Goal: Use online tool/utility: Utilize a website feature to perform a specific function

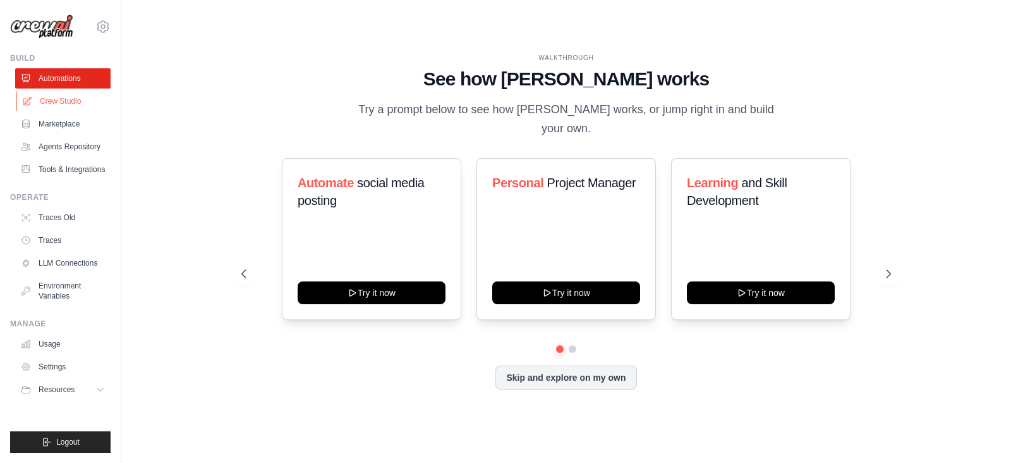
click at [63, 100] on link "Crew Studio" at bounding box center [63, 101] width 95 height 20
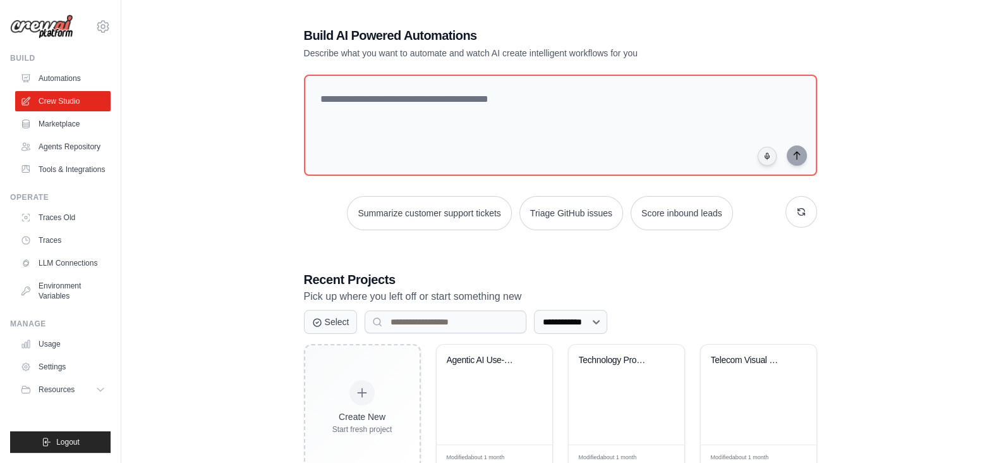
scroll to position [188, 0]
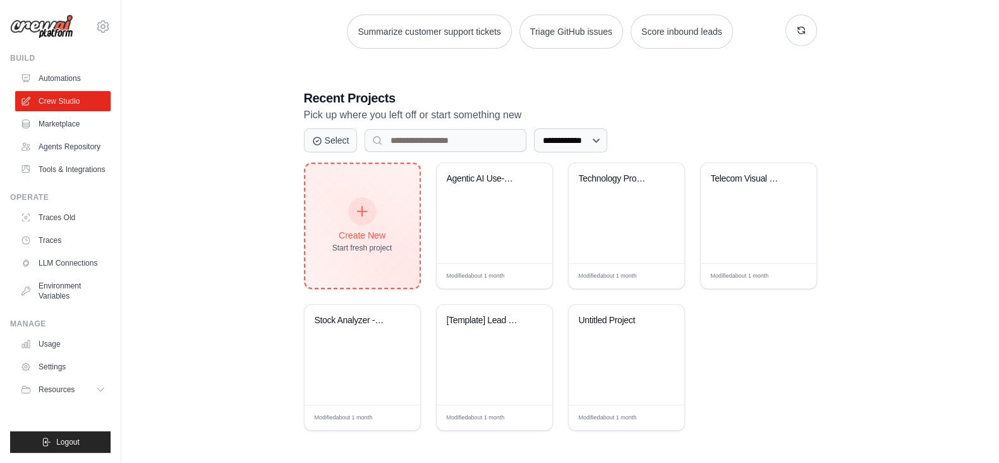
click at [365, 219] on div at bounding box center [362, 211] width 28 height 28
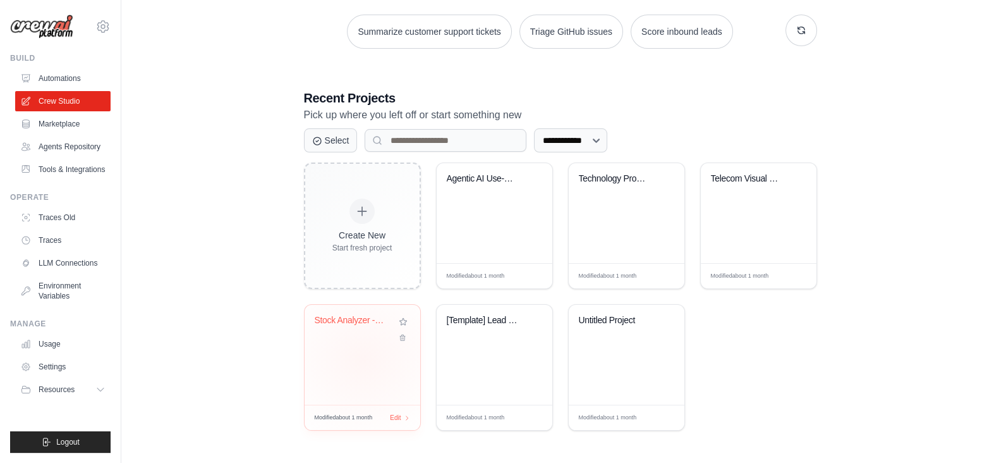
click at [363, 358] on div "Stock Analyzer - Fundamental & Earn..." at bounding box center [363, 355] width 116 height 100
click at [341, 334] on div "Stock Analyzer - Fundamental & Earn..." at bounding box center [362, 329] width 95 height 29
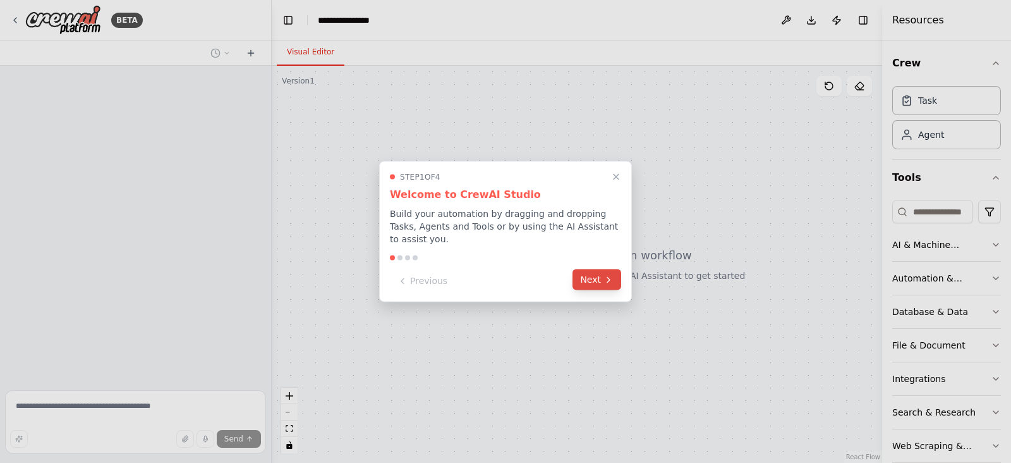
click at [592, 277] on button "Next" at bounding box center [597, 279] width 49 height 21
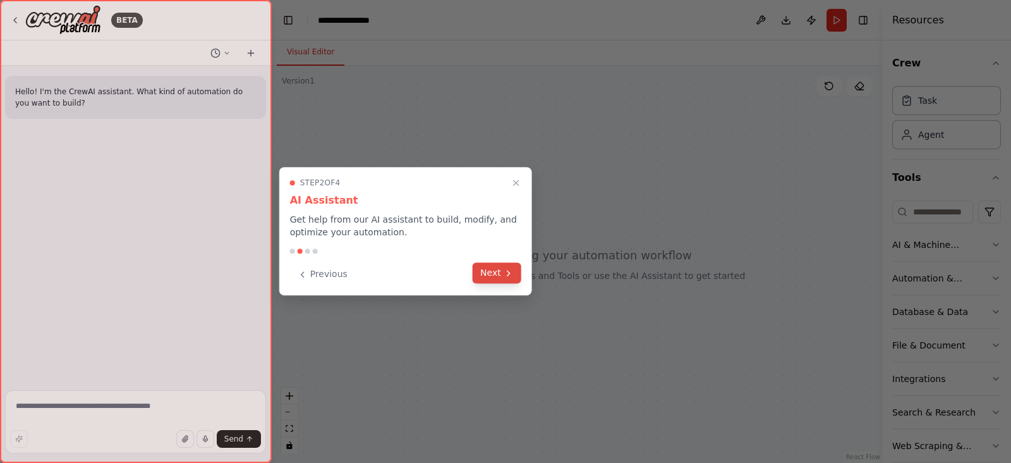
click at [497, 270] on button "Next" at bounding box center [497, 272] width 49 height 21
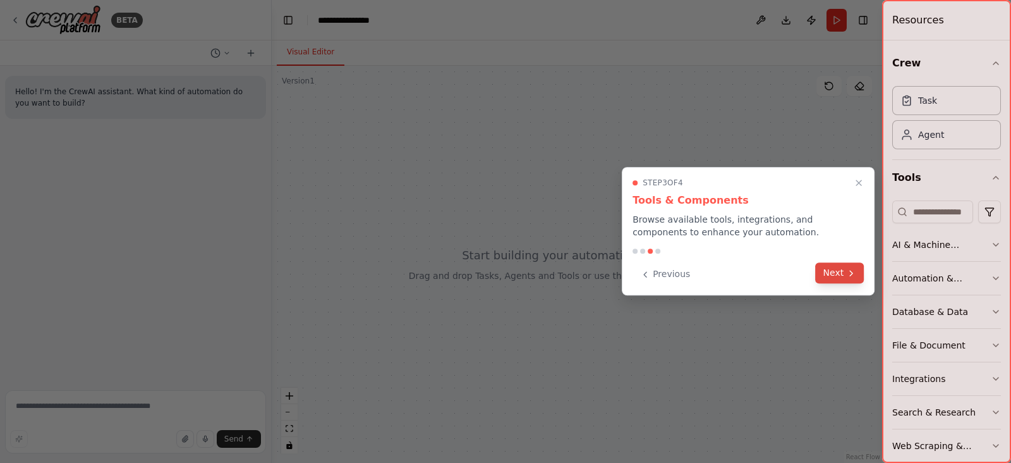
click at [842, 272] on button "Next" at bounding box center [840, 272] width 49 height 21
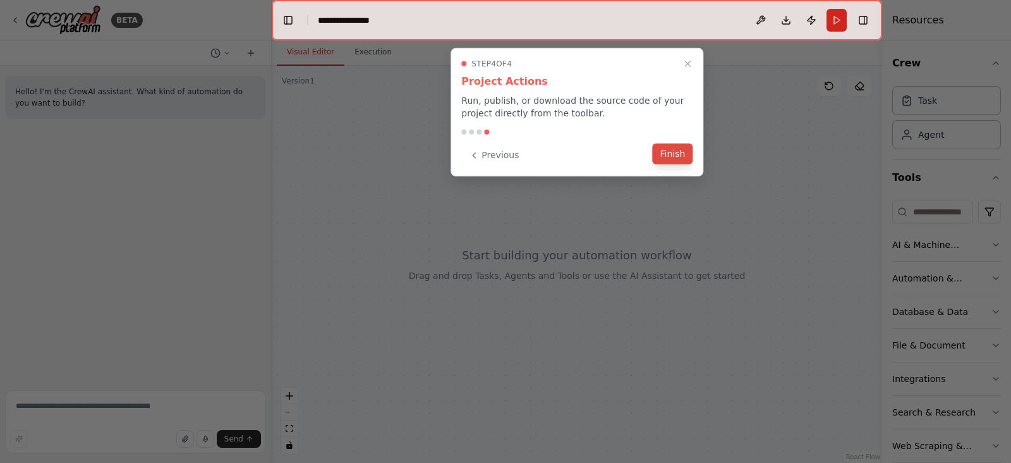
click at [676, 156] on button "Finish" at bounding box center [672, 153] width 40 height 21
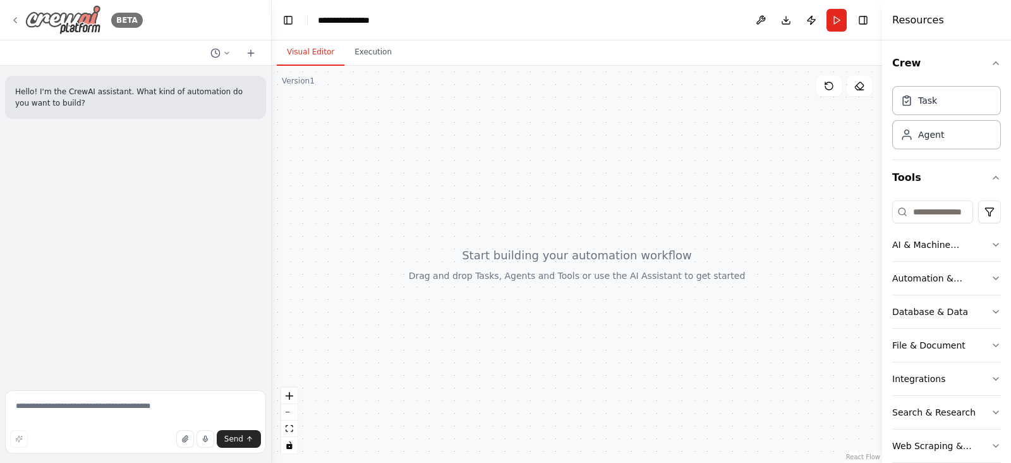
click at [71, 24] on img at bounding box center [63, 20] width 76 height 30
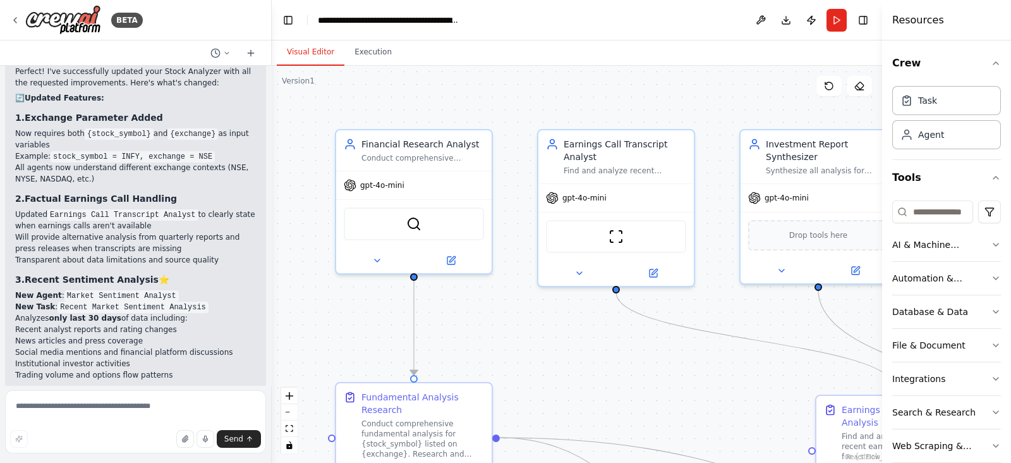
scroll to position [2270, 0]
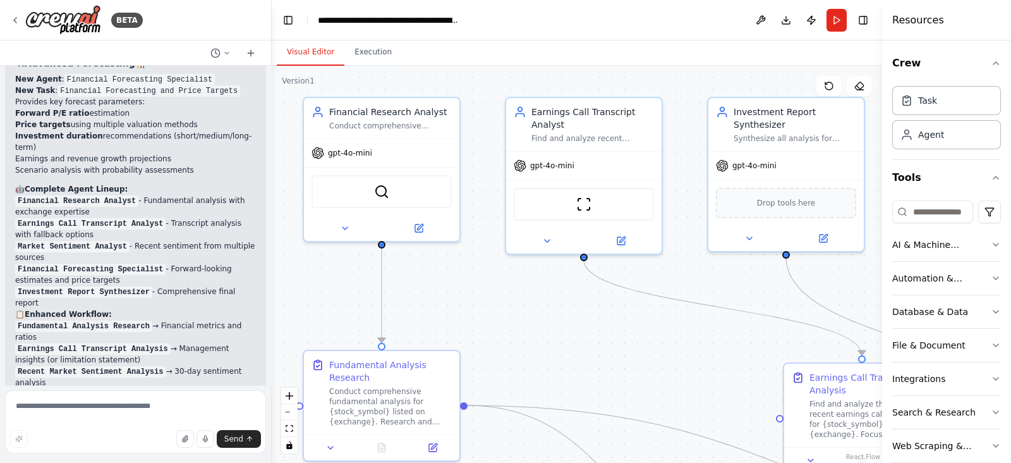
drag, startPoint x: 684, startPoint y: 392, endPoint x: 606, endPoint y: 313, distance: 111.3
click at [606, 313] on div ".deletable-edge-delete-btn { width: 20px; height: 20px; border: 0px solid #ffff…" at bounding box center [577, 264] width 611 height 397
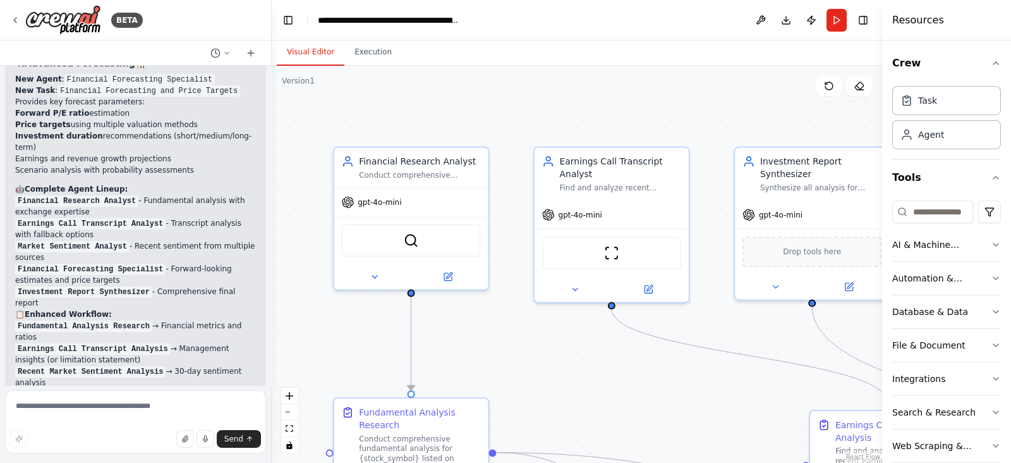
drag, startPoint x: 503, startPoint y: 303, endPoint x: 576, endPoint y: 398, distance: 119.5
click at [576, 398] on div ".deletable-edge-delete-btn { width: 20px; height: 20px; border: 0px solid #ffff…" at bounding box center [577, 264] width 611 height 397
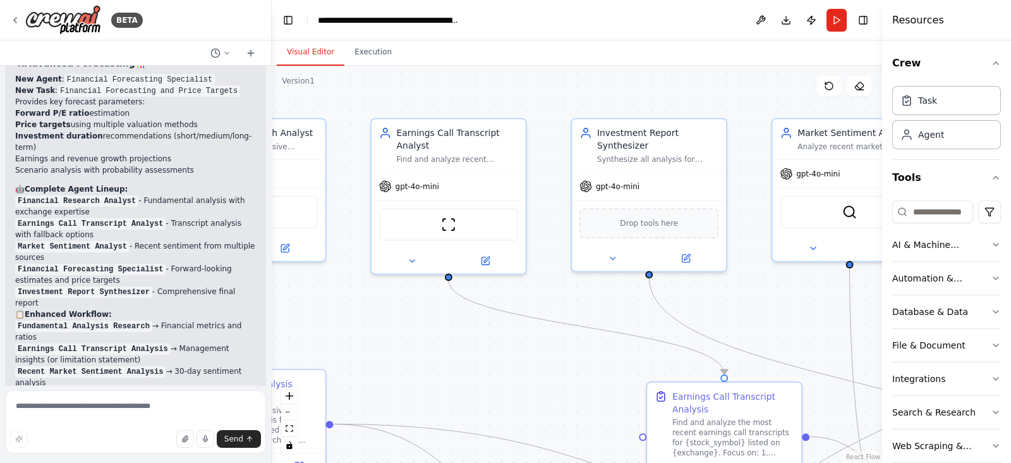
drag, startPoint x: 547, startPoint y: 357, endPoint x: 380, endPoint y: 329, distance: 168.6
click at [380, 329] on div ".deletable-edge-delete-btn { width: 20px; height: 20px; border: 0px solid #ffff…" at bounding box center [577, 264] width 611 height 397
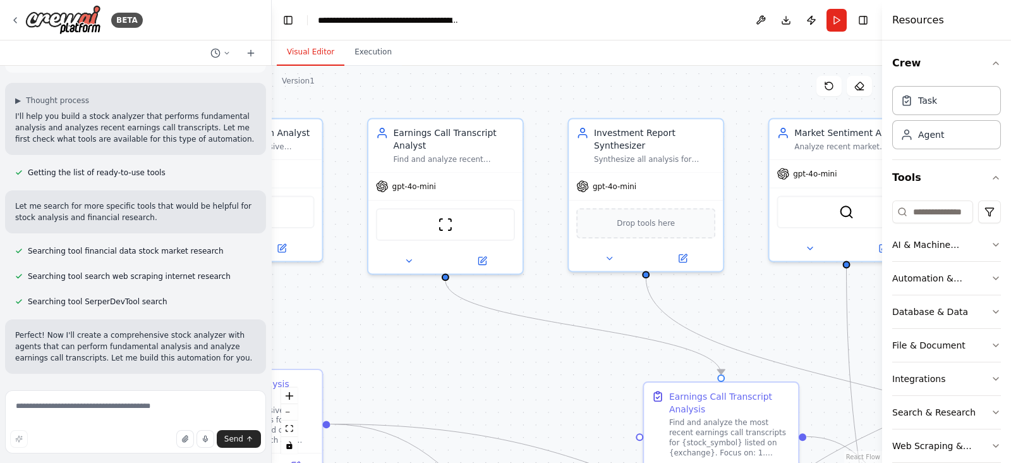
scroll to position [0, 0]
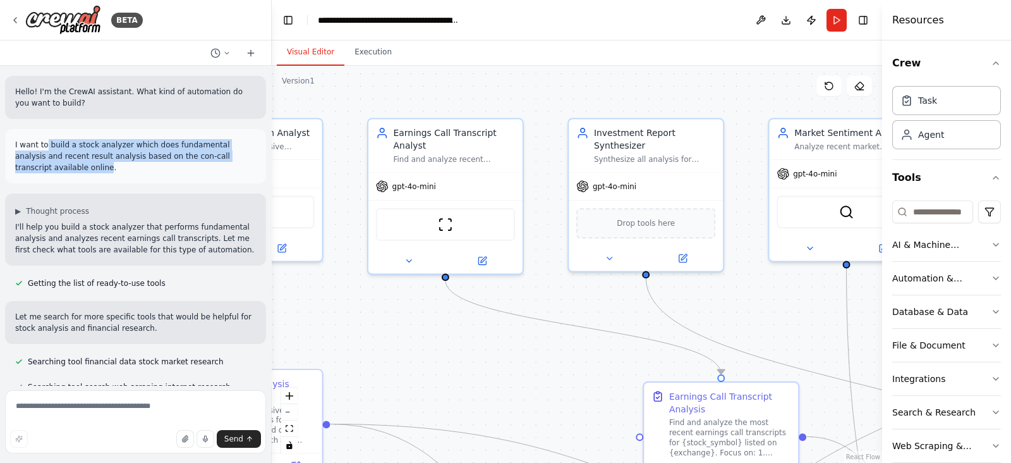
drag, startPoint x: 237, startPoint y: 161, endPoint x: 42, endPoint y: 145, distance: 195.3
click at [42, 145] on p "I want to build a stock analyzer which does fundamental analysis and recent res…" at bounding box center [135, 156] width 241 height 34
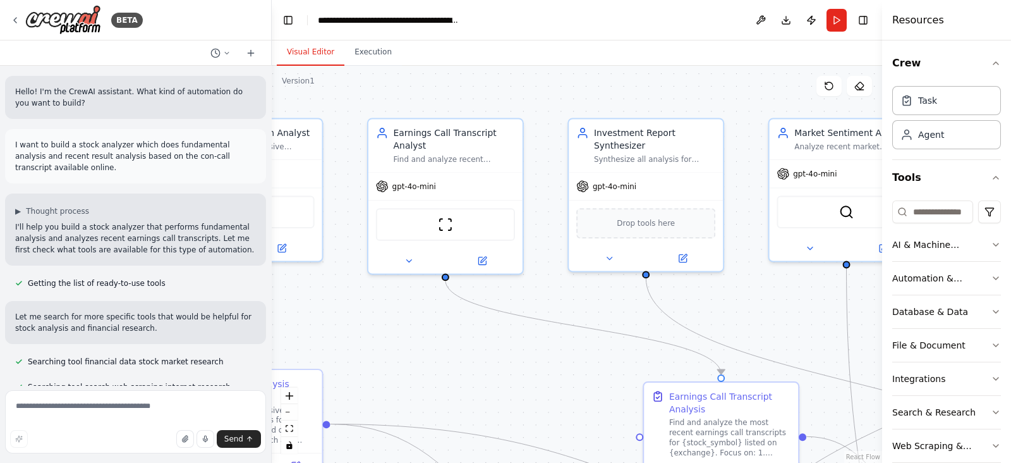
click at [88, 278] on span "Getting the list of ready-to-use tools" at bounding box center [97, 283] width 138 height 10
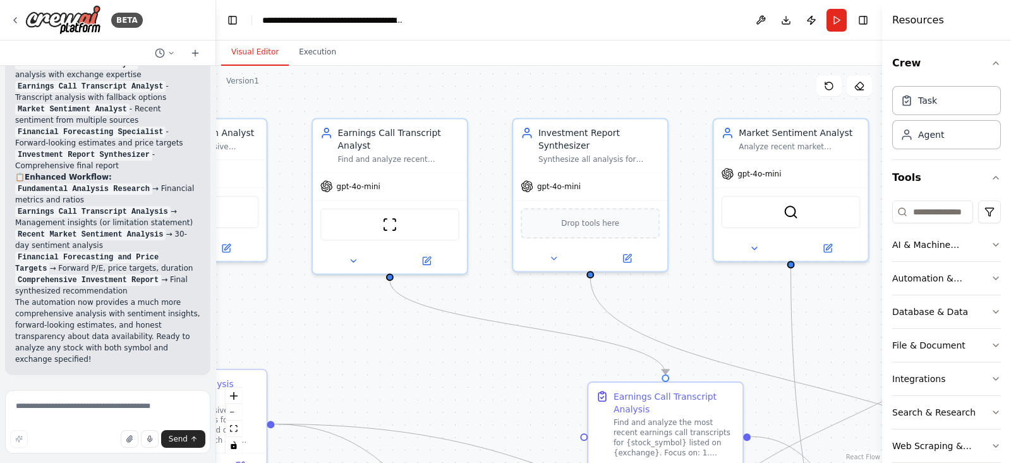
scroll to position [4301, 0]
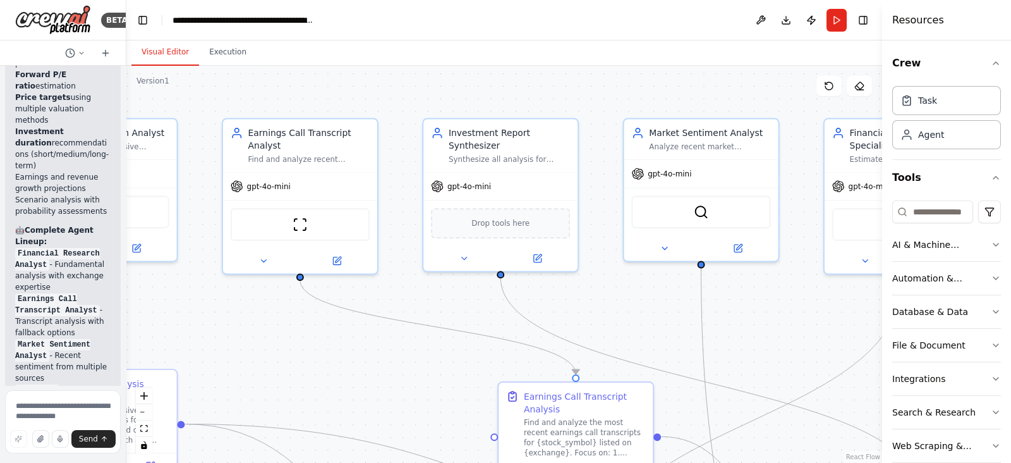
drag, startPoint x: 270, startPoint y: 47, endPoint x: 85, endPoint y: 62, distance: 185.8
click at [85, 62] on div "BETA Hello! I'm the CrewAI assistant. What kind of automation do you want to bu…" at bounding box center [63, 231] width 126 height 463
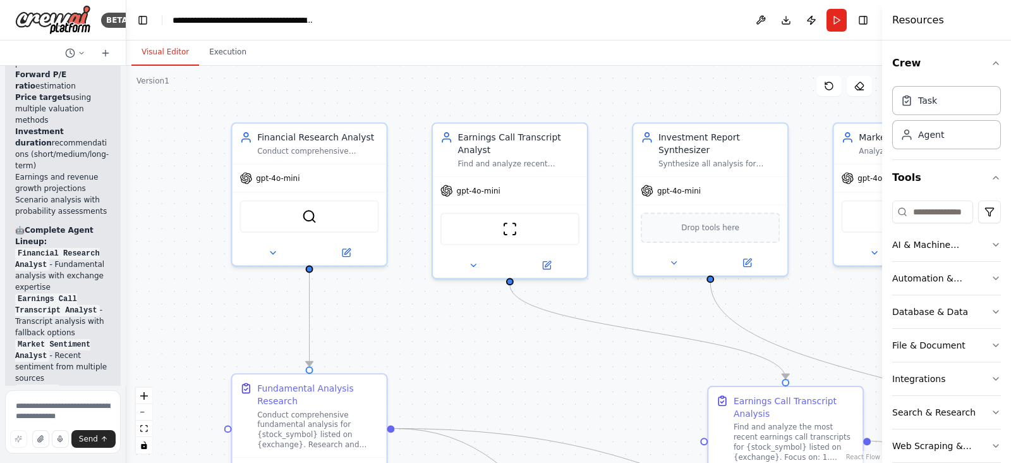
drag, startPoint x: 383, startPoint y: 100, endPoint x: 583, endPoint y: 116, distance: 200.3
click at [583, 116] on div ".deletable-edge-delete-btn { width: 20px; height: 20px; border: 0px solid #ffff…" at bounding box center [504, 264] width 756 height 397
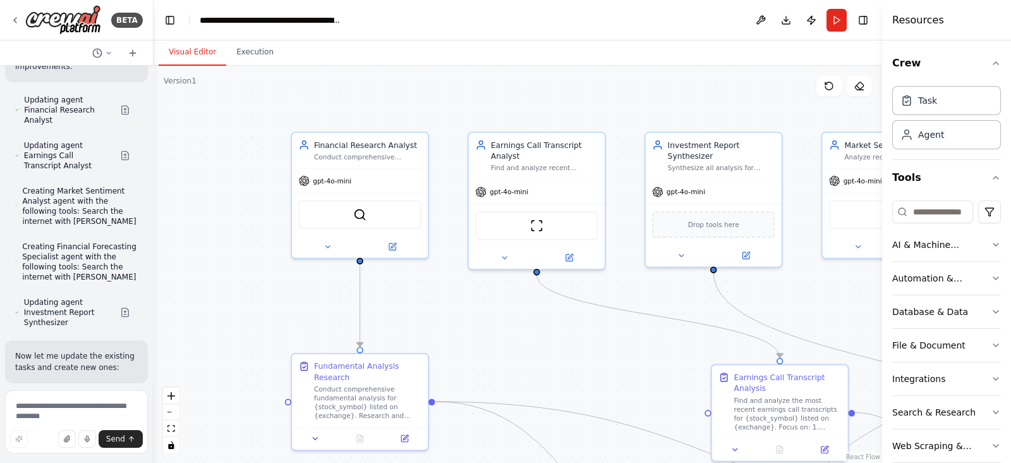
scroll to position [3764, 0]
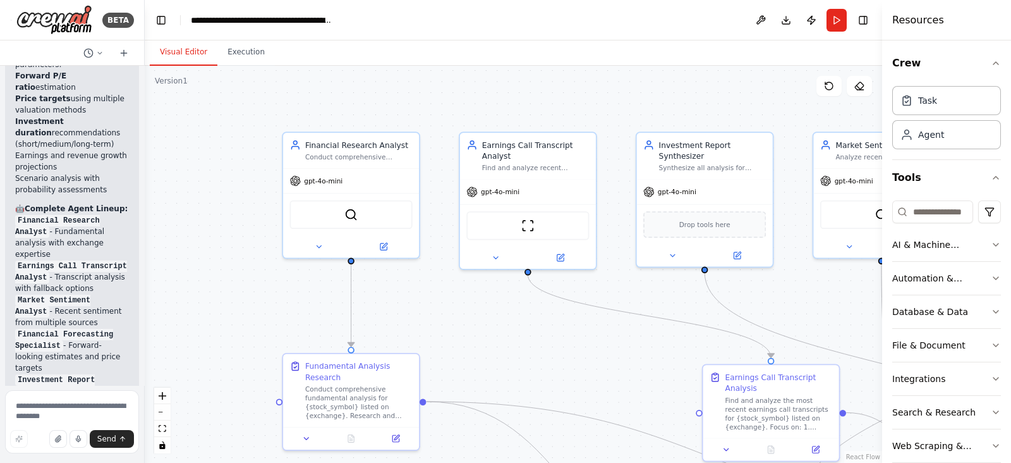
drag, startPoint x: 125, startPoint y: 169, endPoint x: 75, endPoint y: 193, distance: 56.0
click at [75, 193] on div "BETA Hello! I'm the CrewAI assistant. What kind of automation do you want to bu…" at bounding box center [72, 231] width 145 height 463
click at [839, 27] on button "Run" at bounding box center [837, 20] width 20 height 23
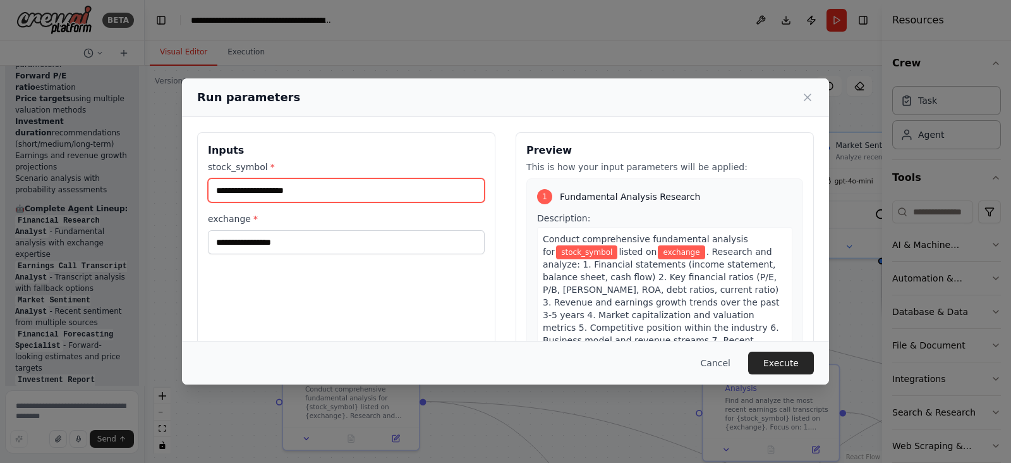
click at [239, 193] on input "stock_symbol *" at bounding box center [346, 190] width 277 height 24
type input "********"
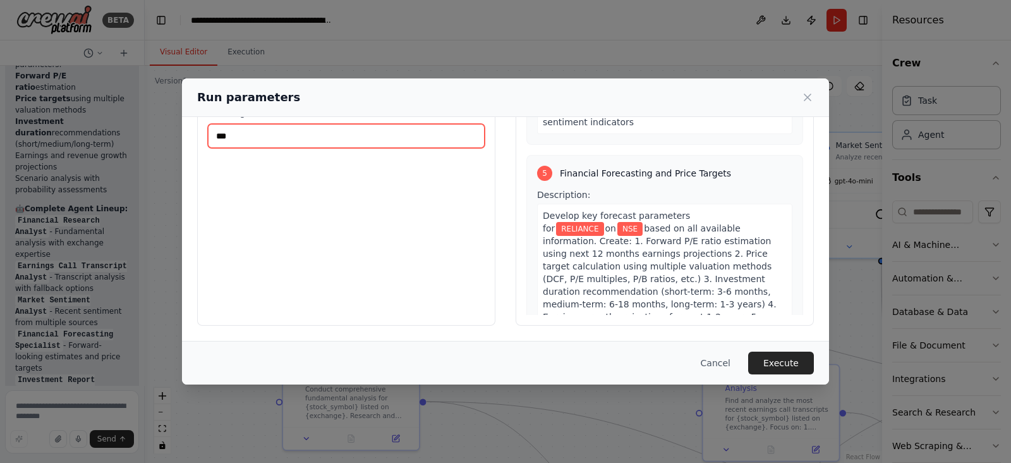
scroll to position [1363, 0]
type input "***"
click at [599, 229] on span "based on all available information. Create: 1. Forward P/E ratio estimation usi…" at bounding box center [662, 297] width 239 height 149
click at [613, 235] on span "based on all available information. Create: 1. Forward P/E ratio estimation usi…" at bounding box center [662, 297] width 239 height 149
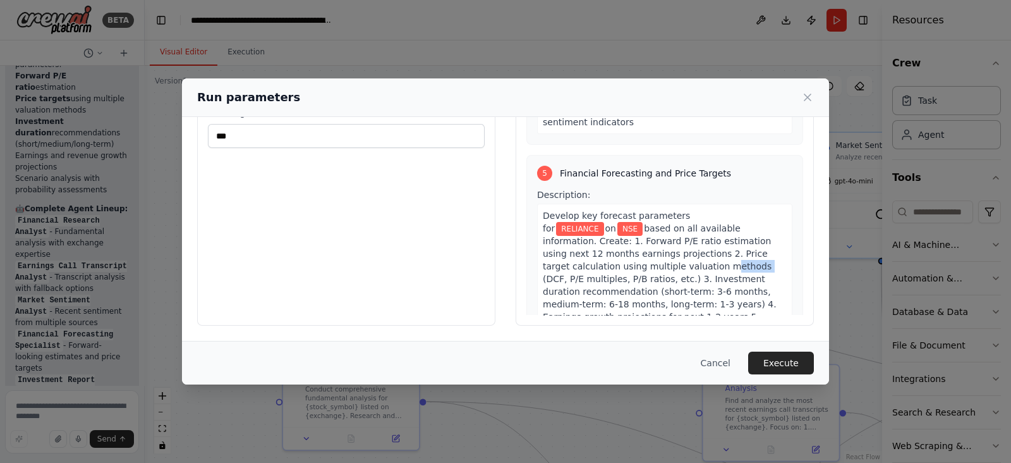
click at [613, 235] on span "based on all available information. Create: 1. Forward P/E ratio estimation usi…" at bounding box center [662, 297] width 239 height 149
click at [628, 238] on span "based on all available information. Create: 1. Forward P/E ratio estimation usi…" at bounding box center [662, 297] width 239 height 149
click at [782, 365] on button "Execute" at bounding box center [781, 362] width 66 height 23
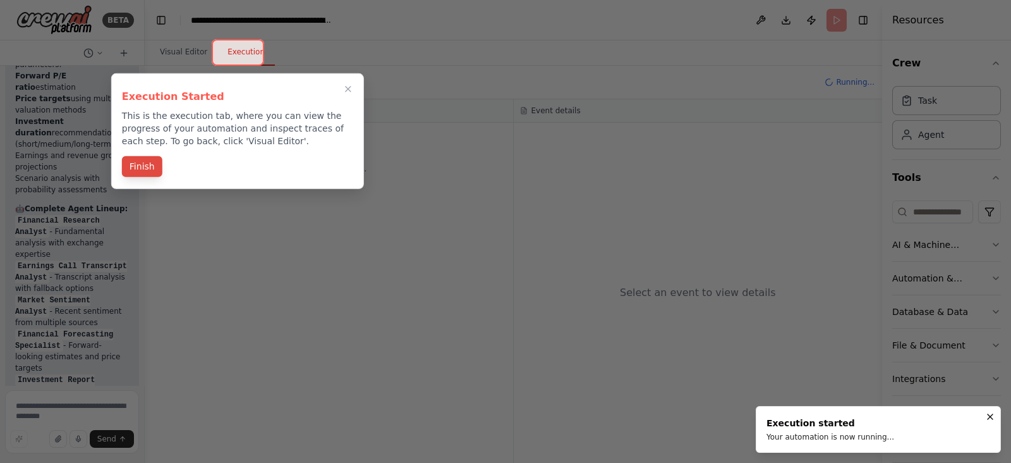
click at [139, 168] on button "Finish" at bounding box center [142, 166] width 40 height 21
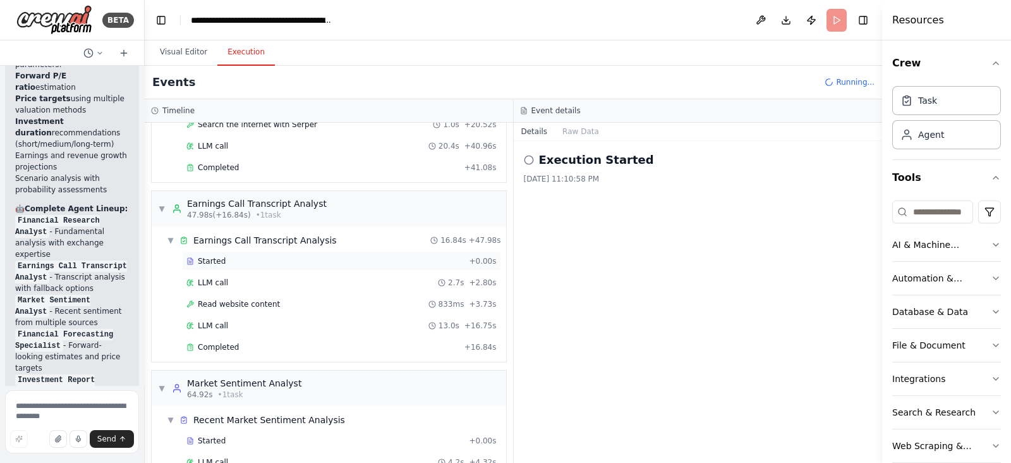
scroll to position [355, 0]
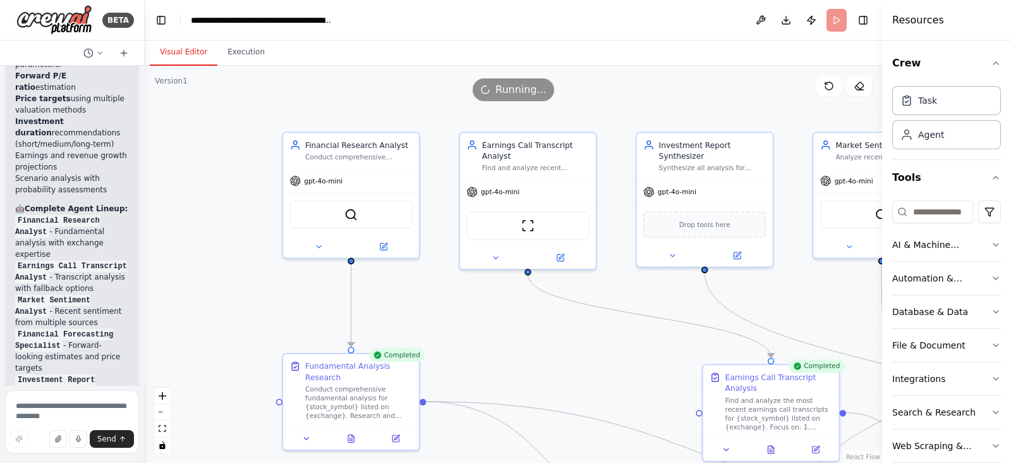
click at [171, 52] on button "Visual Editor" at bounding box center [184, 52] width 68 height 27
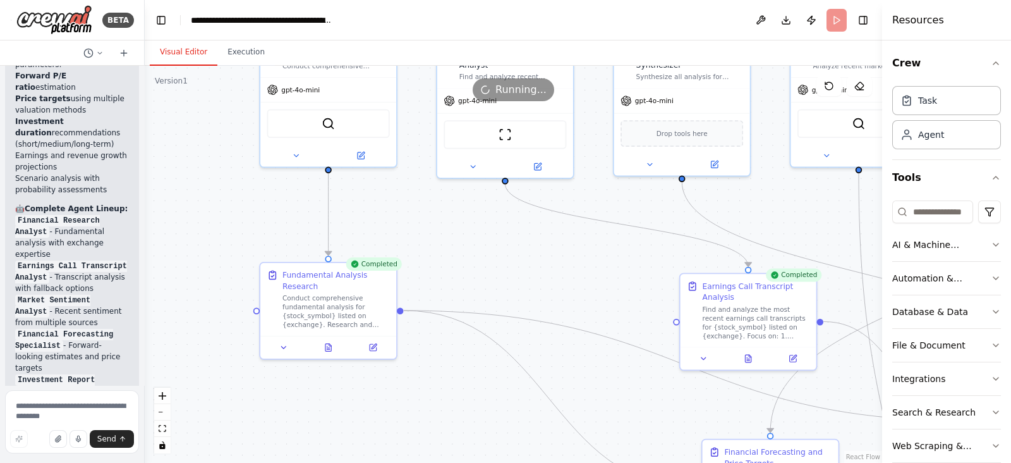
drag, startPoint x: 226, startPoint y: 269, endPoint x: 195, endPoint y: 186, distance: 88.0
click at [195, 186] on div ".deletable-edge-delete-btn { width: 20px; height: 20px; border: 0px solid #ffff…" at bounding box center [514, 264] width 738 height 397
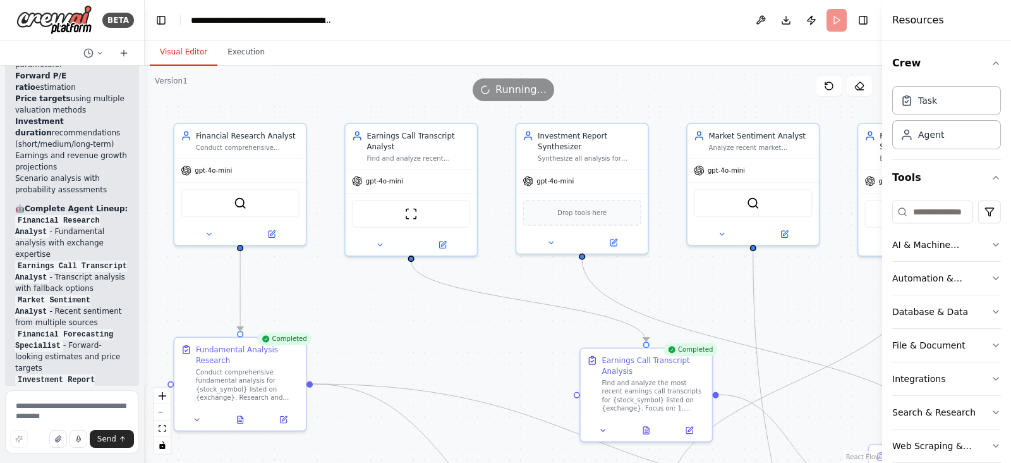
drag, startPoint x: 508, startPoint y: 299, endPoint x: 433, endPoint y: 368, distance: 102.0
click at [433, 368] on div ".deletable-edge-delete-btn { width: 20px; height: 20px; border: 0px solid #ffff…" at bounding box center [514, 264] width 738 height 397
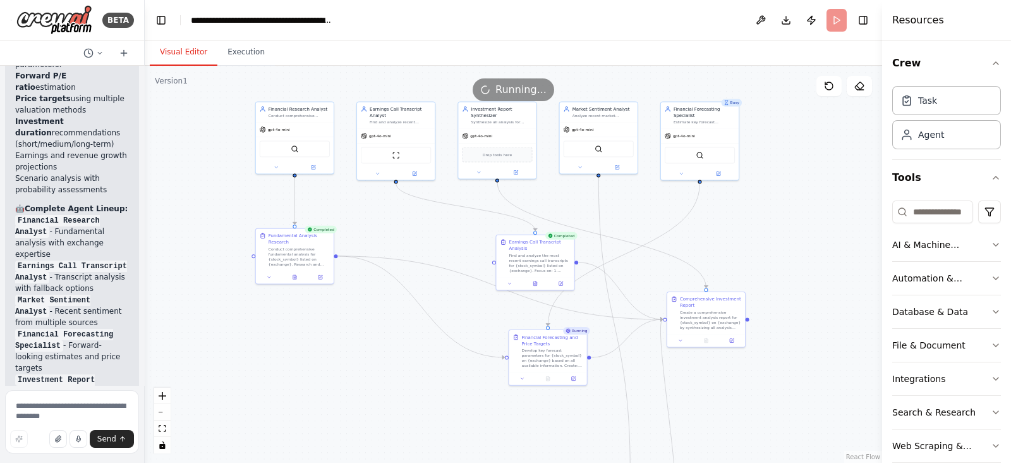
drag, startPoint x: 442, startPoint y: 365, endPoint x: 404, endPoint y: 257, distance: 114.3
click at [404, 257] on div ".deletable-edge-delete-btn { width: 20px; height: 20px; border: 0px solid #ffff…" at bounding box center [514, 264] width 738 height 397
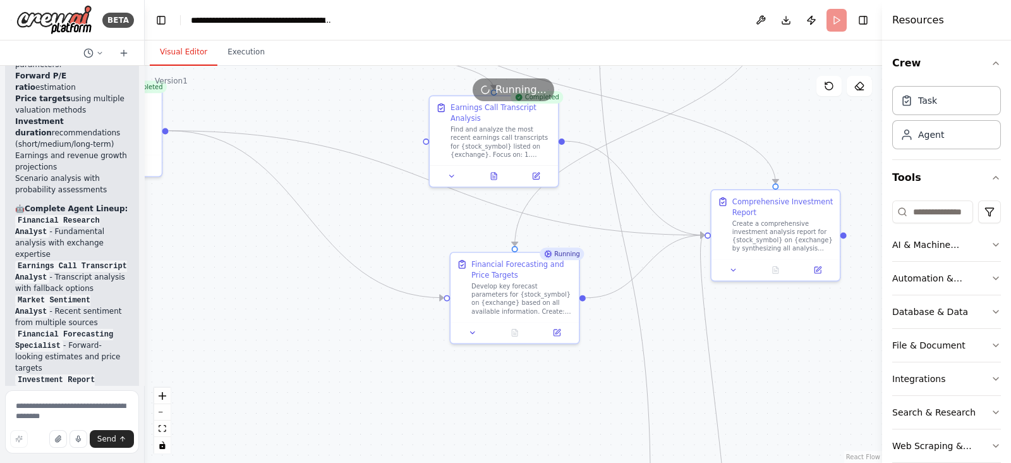
drag, startPoint x: 509, startPoint y: 383, endPoint x: 404, endPoint y: 236, distance: 179.9
click at [404, 236] on div ".deletable-edge-delete-btn { width: 20px; height: 20px; border: 0px solid #ffff…" at bounding box center [514, 264] width 738 height 397
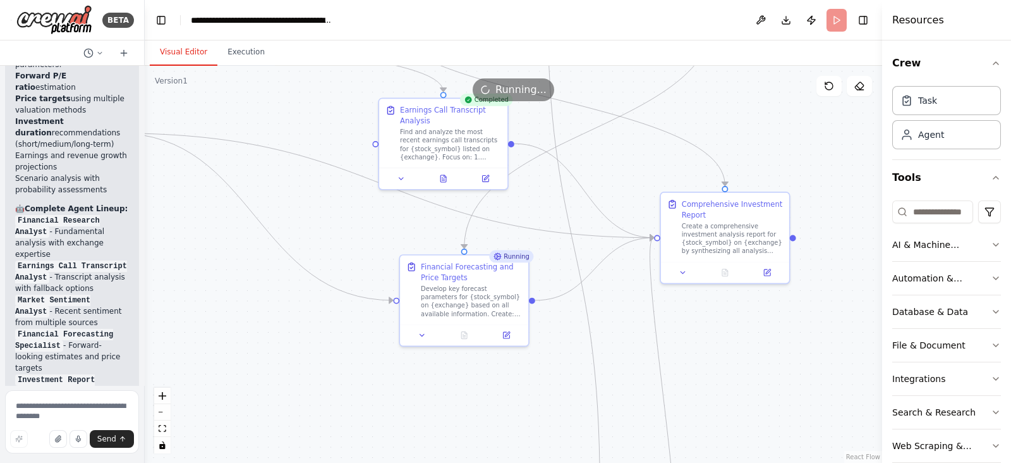
drag, startPoint x: 692, startPoint y: 317, endPoint x: 642, endPoint y: 320, distance: 50.6
click at [642, 320] on div ".deletable-edge-delete-btn { width: 20px; height: 20px; border: 0px solid #ffff…" at bounding box center [514, 264] width 738 height 397
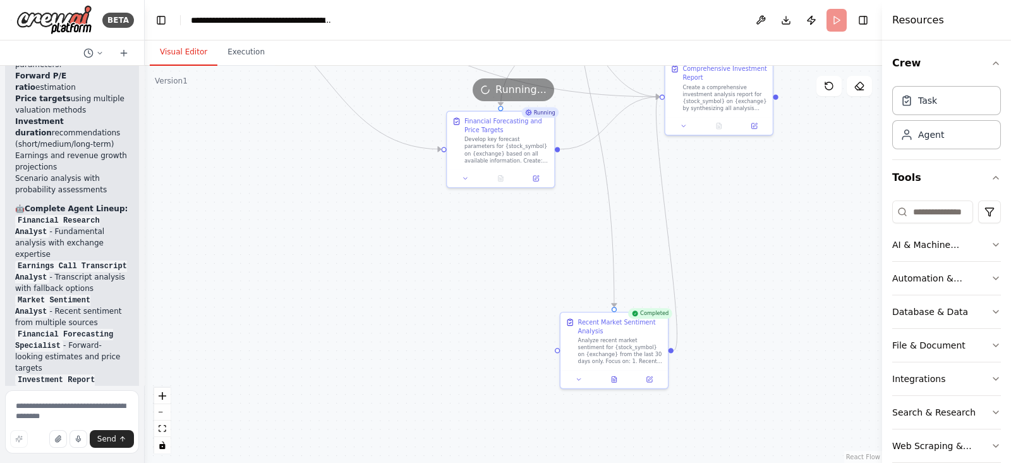
drag, startPoint x: 512, startPoint y: 396, endPoint x: 520, endPoint y: 241, distance: 155.0
click at [520, 241] on div ".deletable-edge-delete-btn { width: 20px; height: 20px; border: 0px solid #ffff…" at bounding box center [514, 264] width 738 height 397
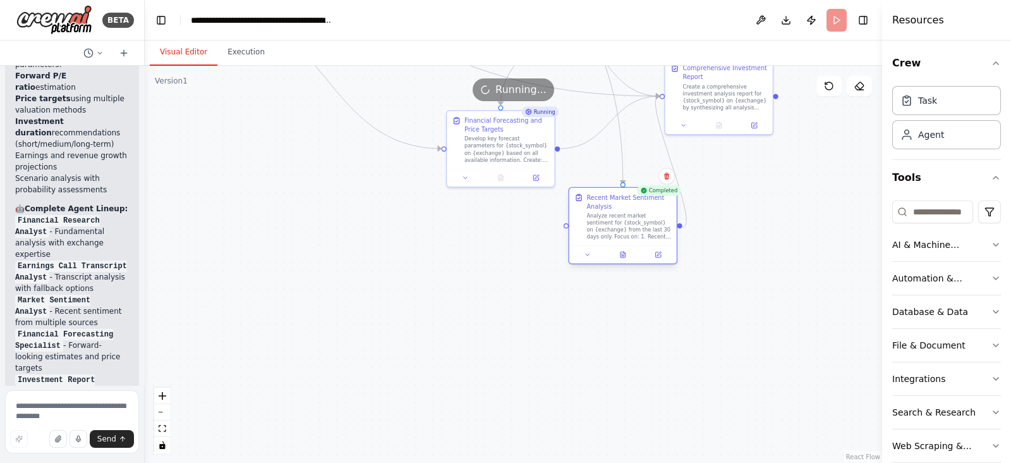
drag, startPoint x: 595, startPoint y: 353, endPoint x: 610, endPoint y: 218, distance: 136.0
click at [610, 218] on div "Analyze recent market sentiment for {stock_symbol} on {exchange} from the last …" at bounding box center [629, 226] width 85 height 28
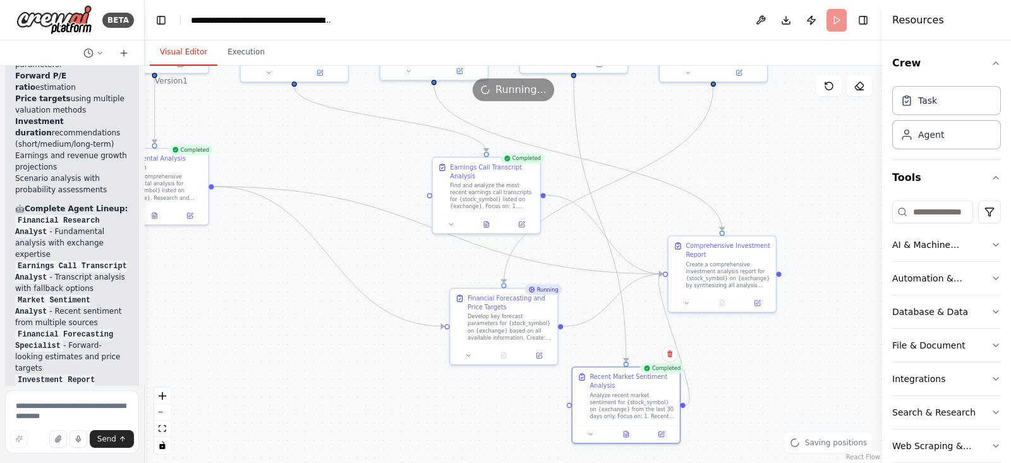
drag, startPoint x: 306, startPoint y: 178, endPoint x: 322, endPoint y: 363, distance: 186.5
click at [322, 363] on div ".deletable-edge-delete-btn { width: 20px; height: 20px; border: 0px solid #ffff…" at bounding box center [514, 264] width 738 height 397
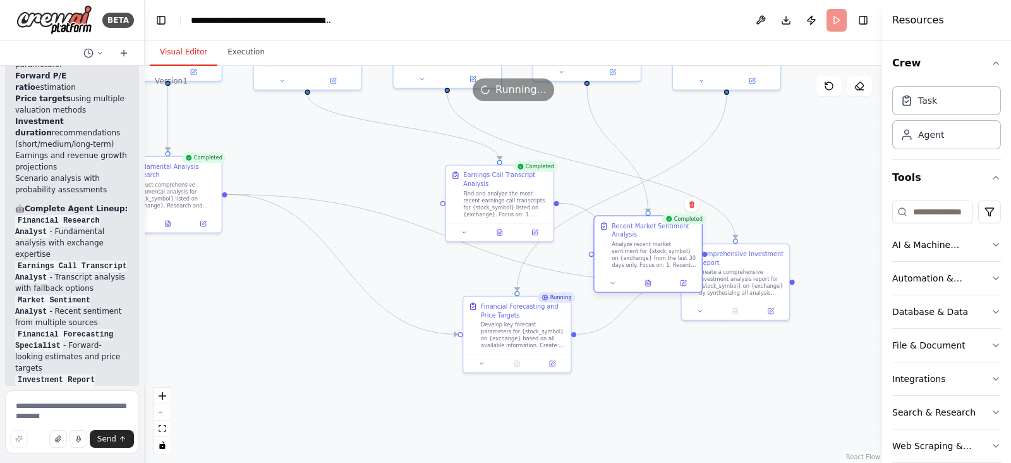
drag, startPoint x: 624, startPoint y: 439, endPoint x: 664, endPoint y: 210, distance: 232.7
click at [664, 277] on button at bounding box center [648, 282] width 37 height 11
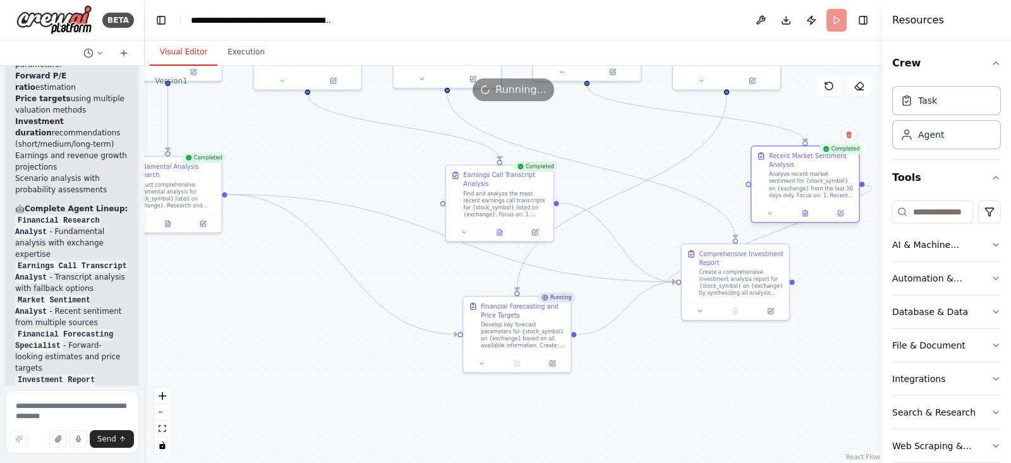
drag, startPoint x: 694, startPoint y: 191, endPoint x: 819, endPoint y: 188, distance: 125.2
click at [819, 188] on div "Analyze recent market sentiment for {stock_symbol} on {exchange} from the last …" at bounding box center [811, 185] width 85 height 28
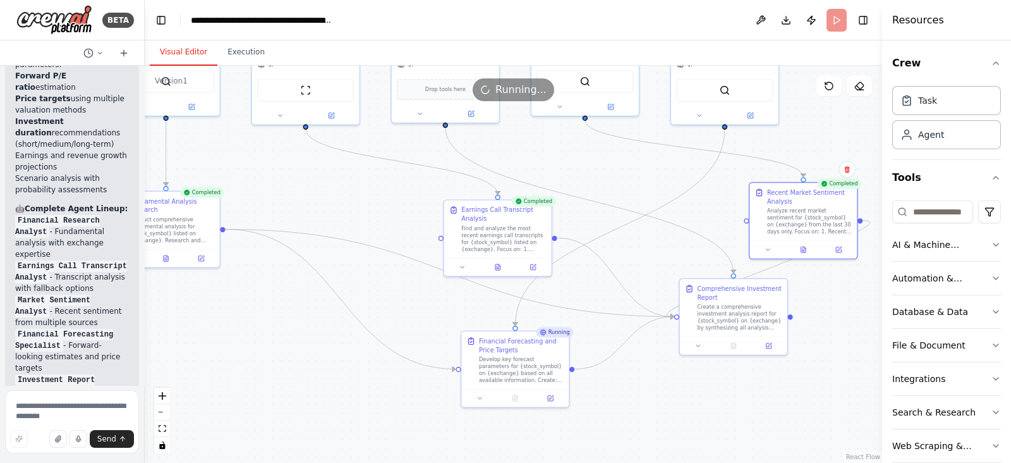
drag, startPoint x: 425, startPoint y: 252, endPoint x: 423, endPoint y: 290, distance: 38.0
click at [423, 290] on div ".deletable-edge-delete-btn { width: 20px; height: 20px; border: 0px solid #ffff…" at bounding box center [514, 264] width 738 height 397
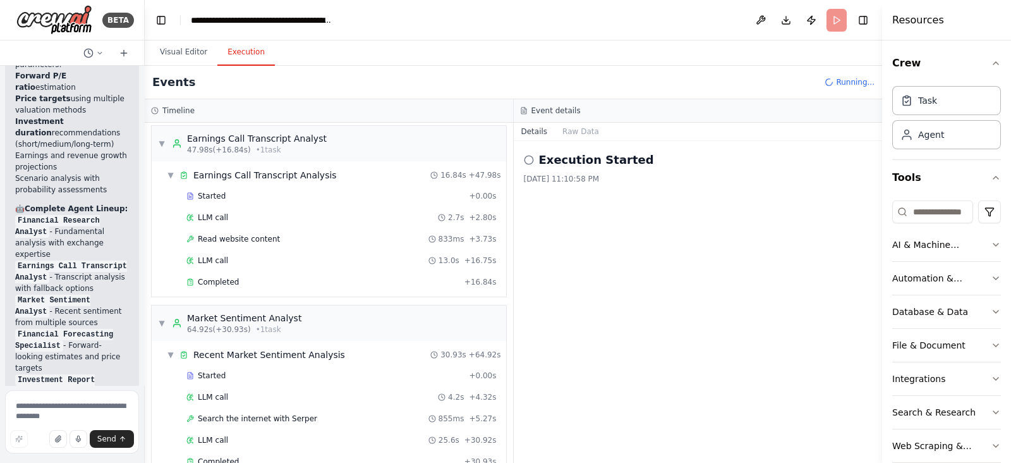
click at [232, 58] on button "Execution" at bounding box center [246, 52] width 58 height 27
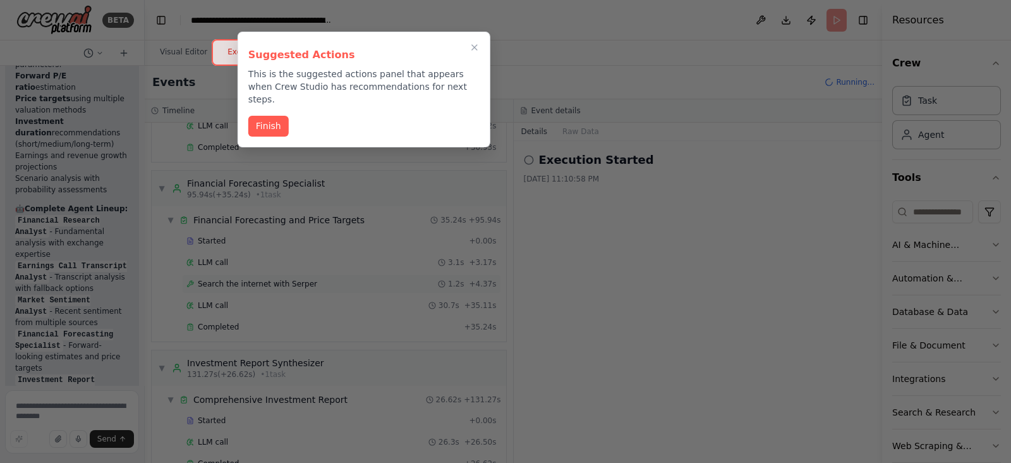
scroll to position [691, 0]
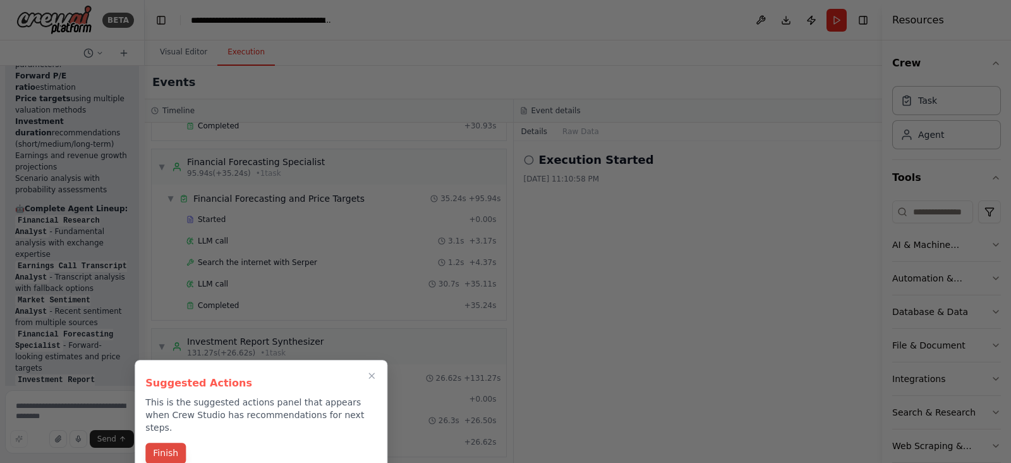
click at [163, 442] on button "Finish" at bounding box center [165, 452] width 40 height 21
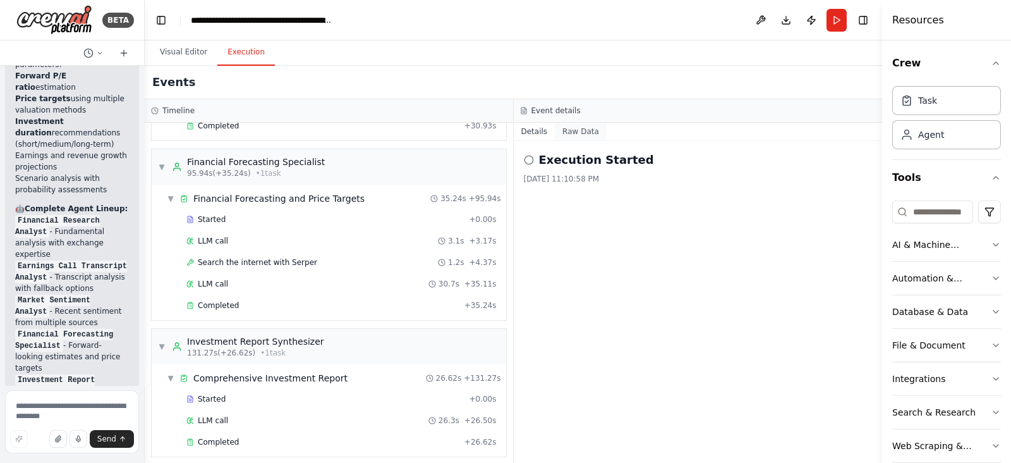
click at [585, 128] on button "Raw Data" at bounding box center [581, 132] width 52 height 18
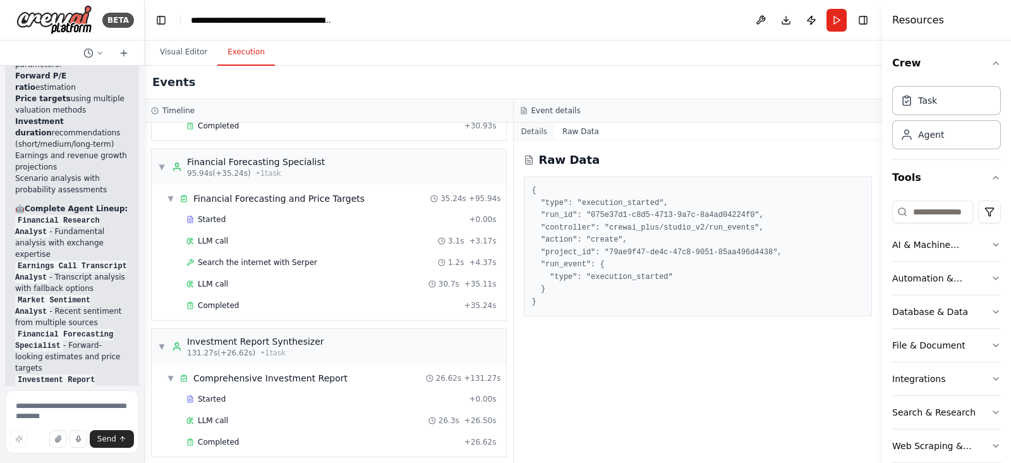
click at [528, 135] on button "Details" at bounding box center [535, 132] width 42 height 18
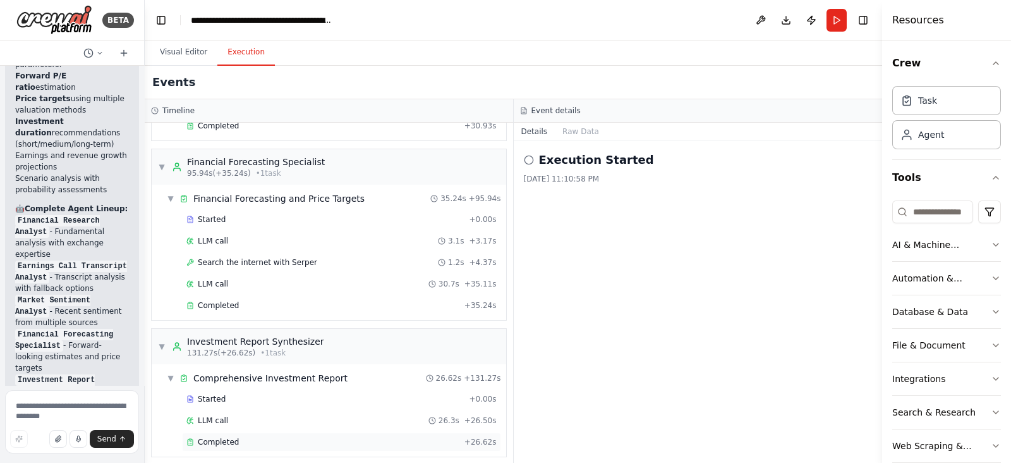
click at [218, 437] on span "Completed" at bounding box center [218, 442] width 41 height 10
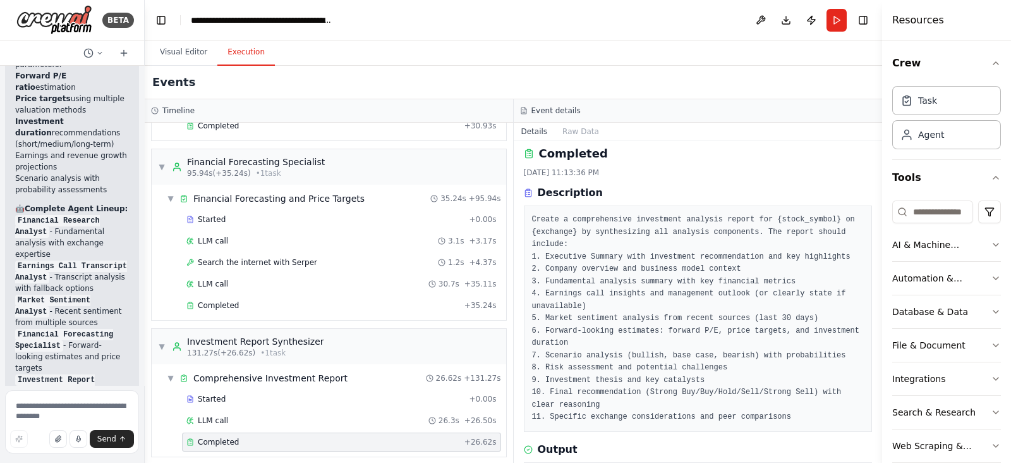
scroll to position [6, 0]
click at [238, 437] on div "Completed" at bounding box center [322, 442] width 273 height 10
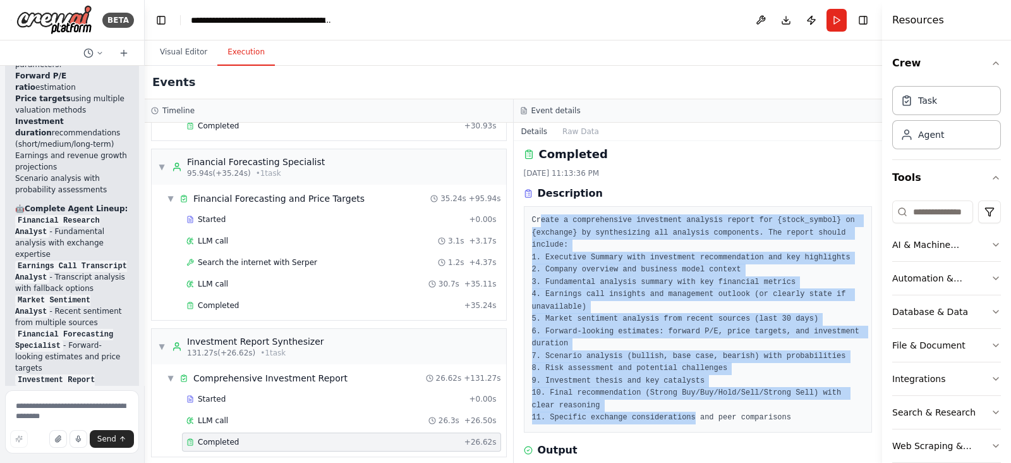
drag, startPoint x: 541, startPoint y: 220, endPoint x: 683, endPoint y: 415, distance: 241.2
click at [683, 415] on pre "Create a comprehensive investment analysis report for {stock_symbol} on {exchan…" at bounding box center [698, 319] width 332 height 210
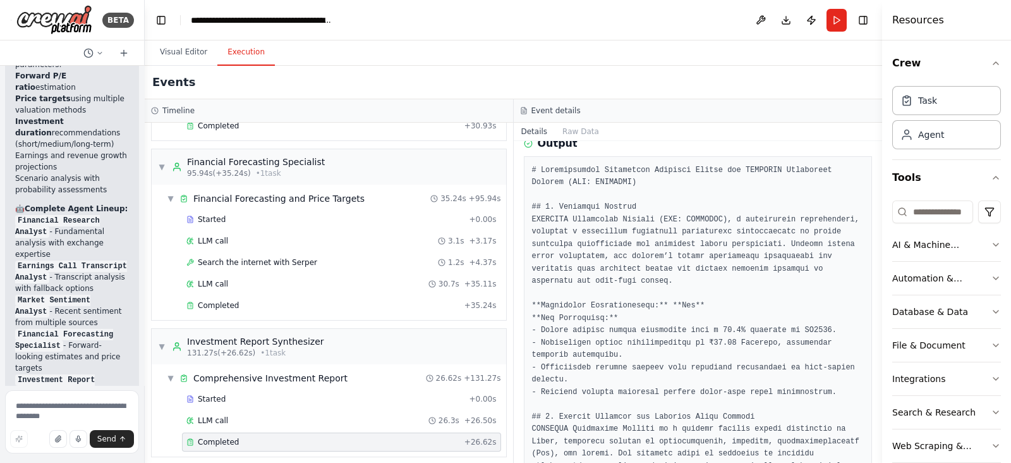
scroll to position [312, 0]
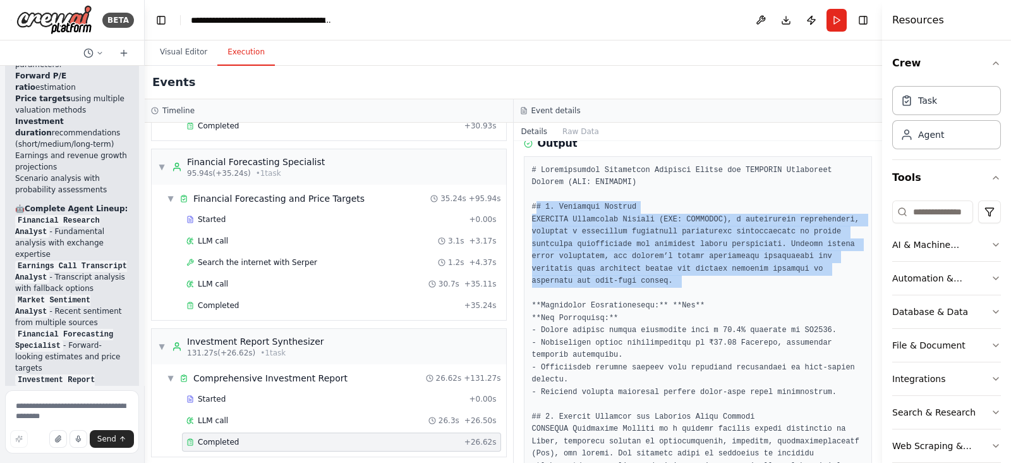
drag, startPoint x: 537, startPoint y: 205, endPoint x: 611, endPoint y: 289, distance: 112.0
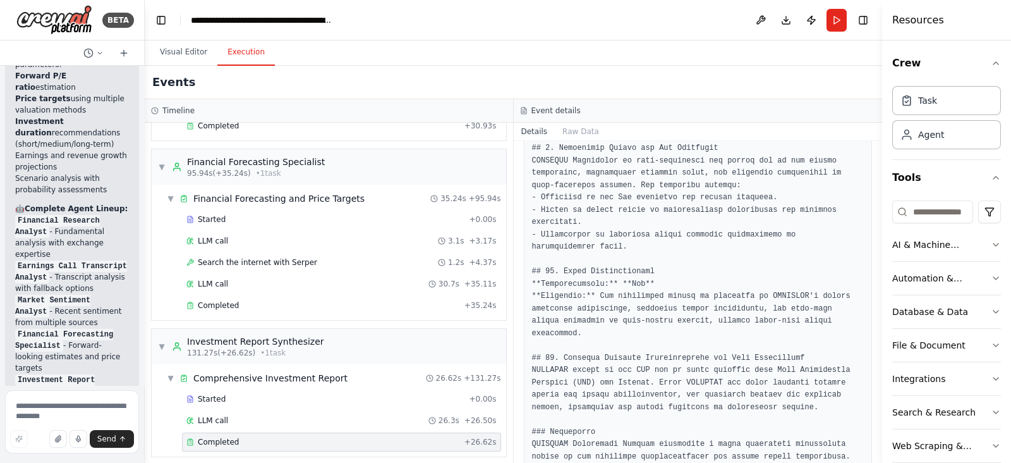
scroll to position [1435, 0]
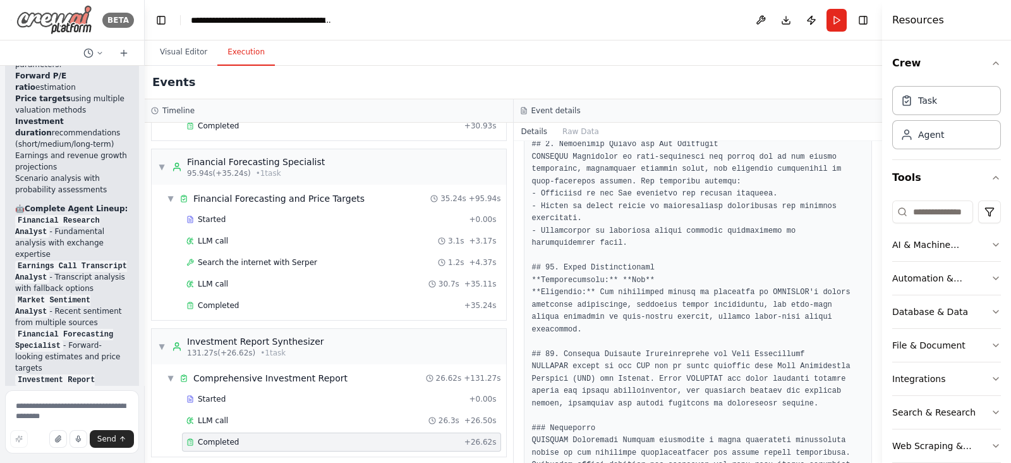
click at [66, 26] on img at bounding box center [54, 20] width 76 height 30
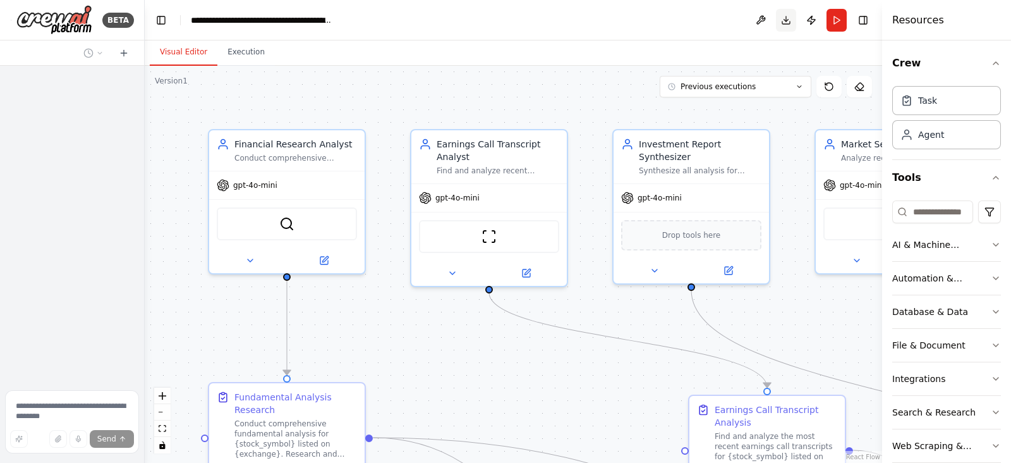
click at [788, 20] on button "Download" at bounding box center [786, 20] width 20 height 23
